Goal: Navigation & Orientation: Find specific page/section

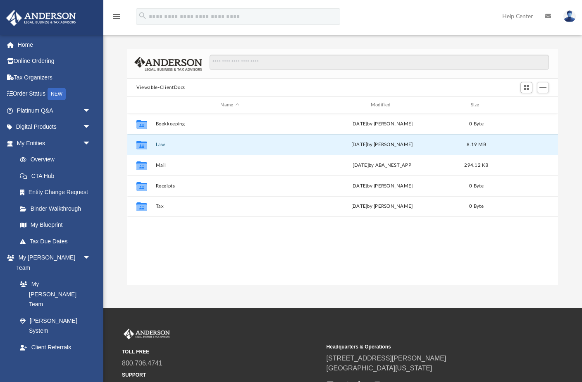
scroll to position [188, 431]
click at [145, 145] on icon "grid" at bounding box center [142, 145] width 11 height 7
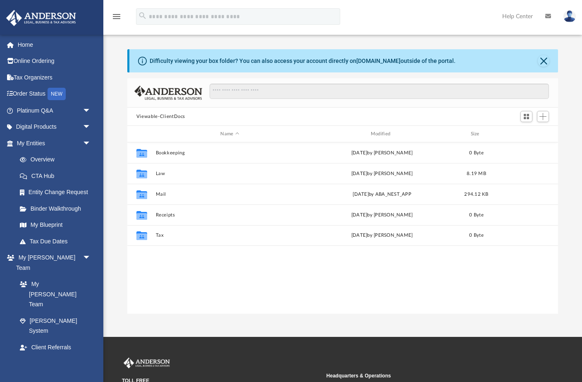
scroll to position [188, 431]
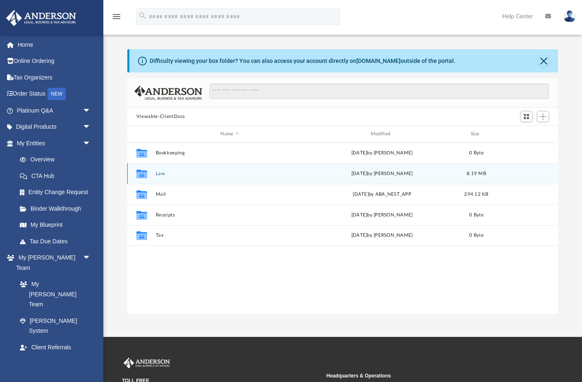
click at [142, 174] on icon "grid" at bounding box center [142, 174] width 11 height 7
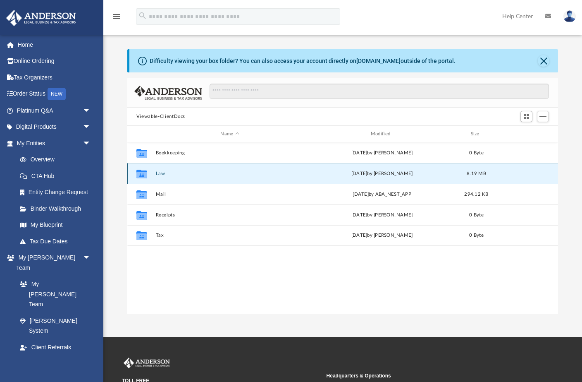
click at [142, 174] on icon "grid" at bounding box center [142, 174] width 11 height 7
click at [546, 61] on button "Close" at bounding box center [544, 61] width 12 height 12
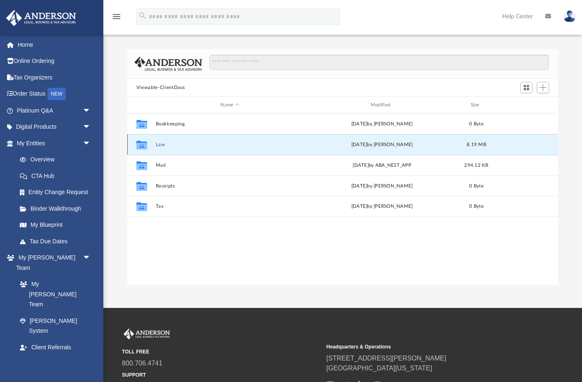
click at [146, 146] on icon "grid" at bounding box center [142, 145] width 11 height 7
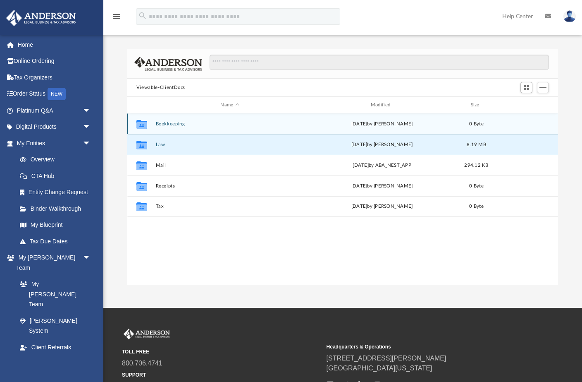
click at [144, 122] on icon "grid" at bounding box center [142, 125] width 11 height 7
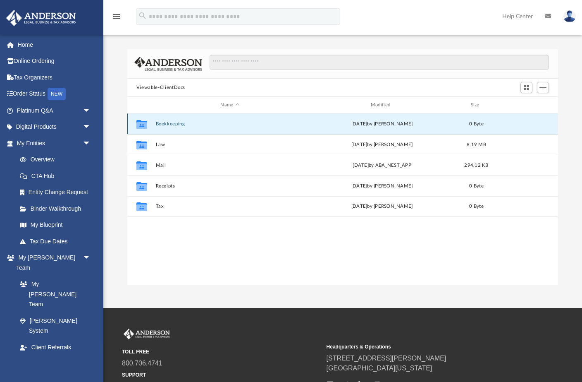
click at [144, 122] on icon "grid" at bounding box center [142, 125] width 11 height 7
click at [571, 17] on img at bounding box center [570, 16] width 12 height 12
click at [197, 240] on div "Collaborated Folder Bookkeeping Mon Apr 14 2025 by Charles Rogler 0 Byte Collab…" at bounding box center [342, 199] width 431 height 172
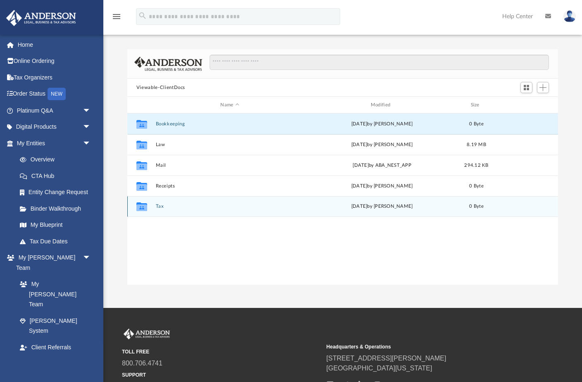
click at [143, 201] on icon "Collaborated Folder" at bounding box center [141, 206] width 13 height 13
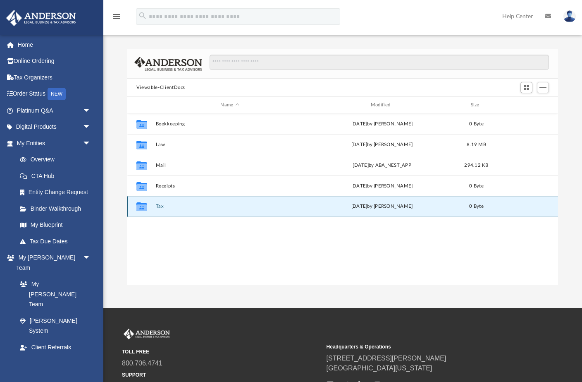
click at [143, 201] on icon "Collaborated Folder" at bounding box center [141, 206] width 13 height 13
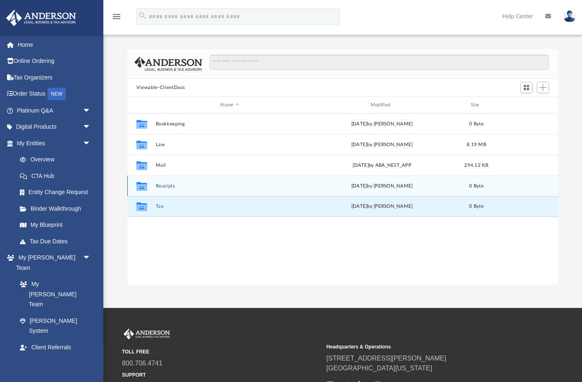
click at [143, 190] on icon "Collaborated Folder" at bounding box center [141, 185] width 13 height 13
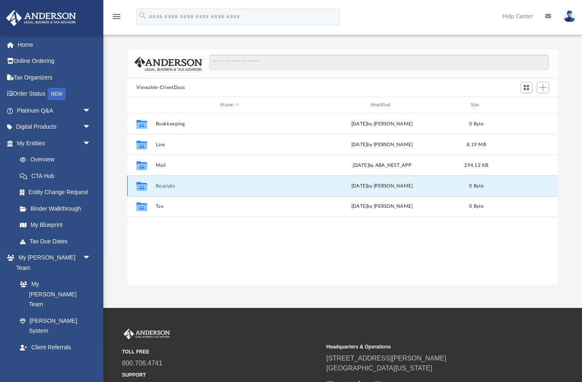
click at [143, 190] on icon "Collaborated Folder" at bounding box center [141, 185] width 13 height 13
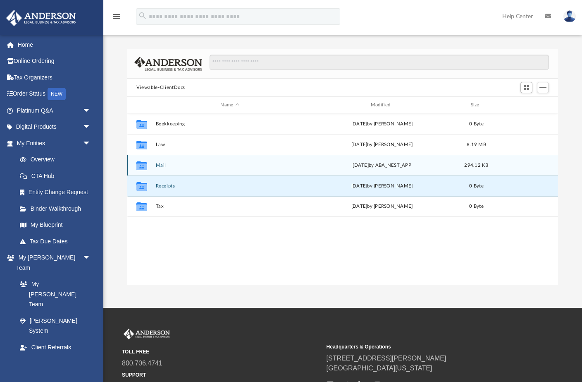
click at [143, 168] on icon "grid" at bounding box center [142, 166] width 11 height 7
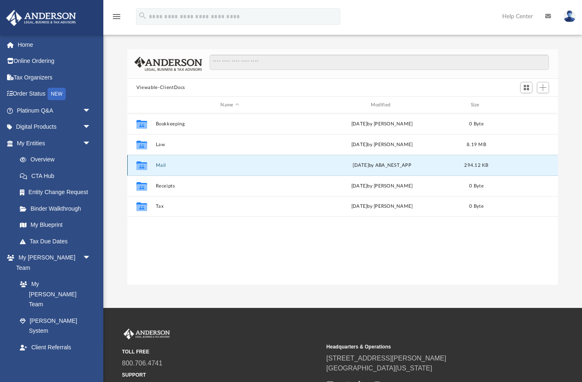
click at [143, 168] on icon "grid" at bounding box center [142, 166] width 11 height 7
